Goal: Find contact information: Find contact information

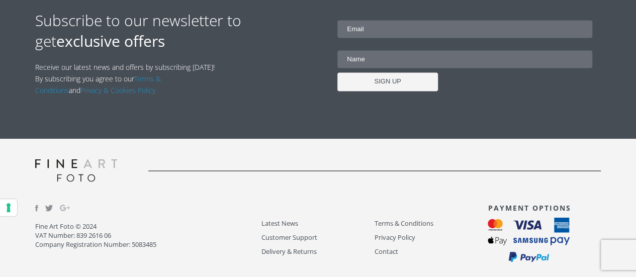
scroll to position [834, 0]
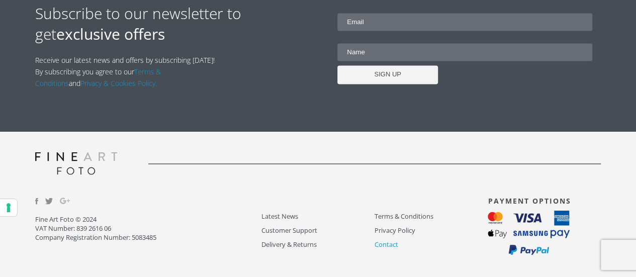
click at [394, 244] on link "Contact" at bounding box center [431, 244] width 113 height 12
